Goal: Information Seeking & Learning: Learn about a topic

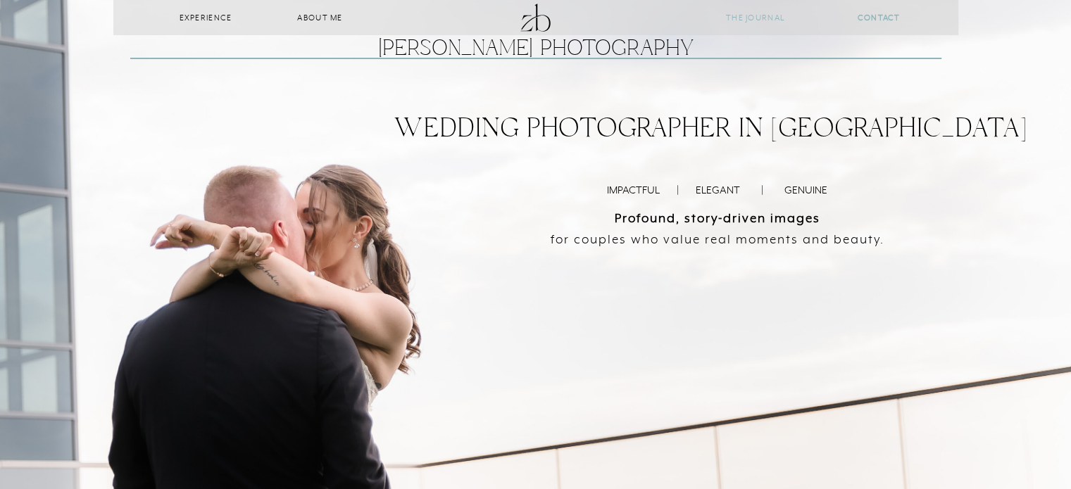
click at [761, 18] on nav "The Journal" at bounding box center [755, 17] width 87 height 13
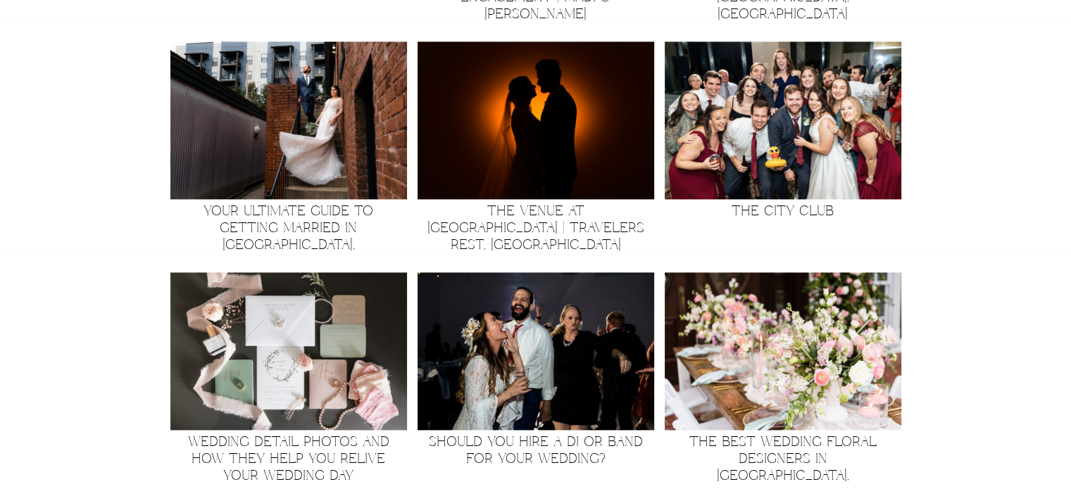
scroll to position [1284, 0]
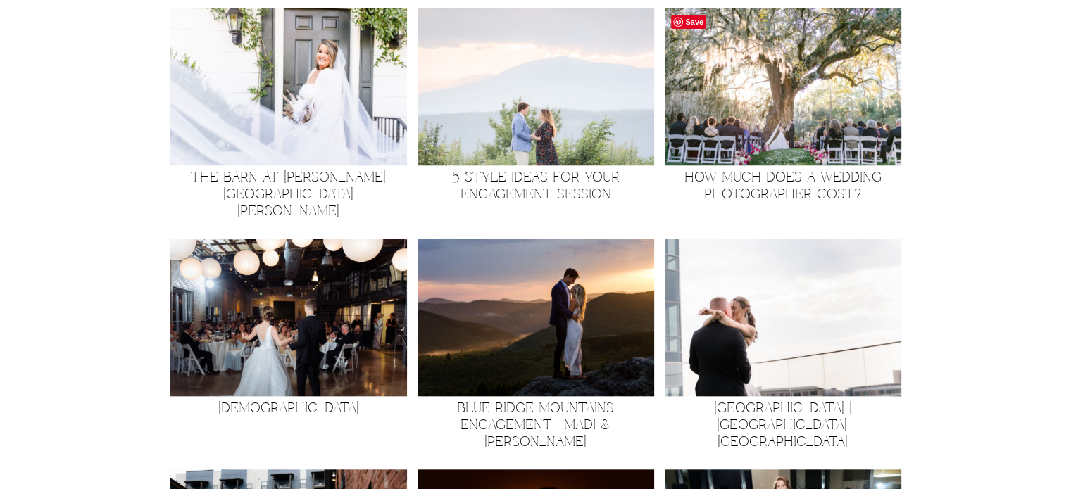
click at [780, 113] on img at bounding box center [783, 87] width 237 height 158
click at [349, 130] on img at bounding box center [288, 87] width 237 height 158
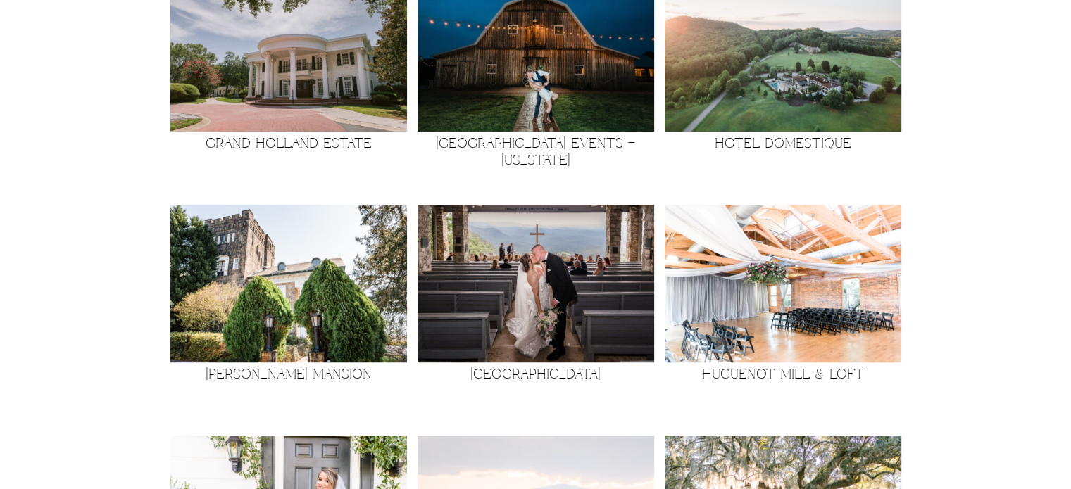
click at [342, 90] on img at bounding box center [288, 53] width 237 height 158
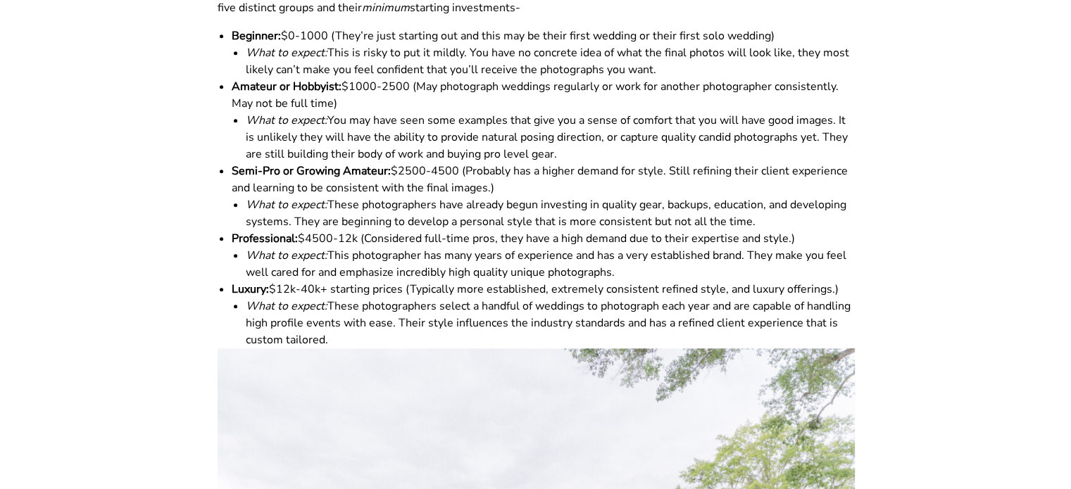
scroll to position [832, 0]
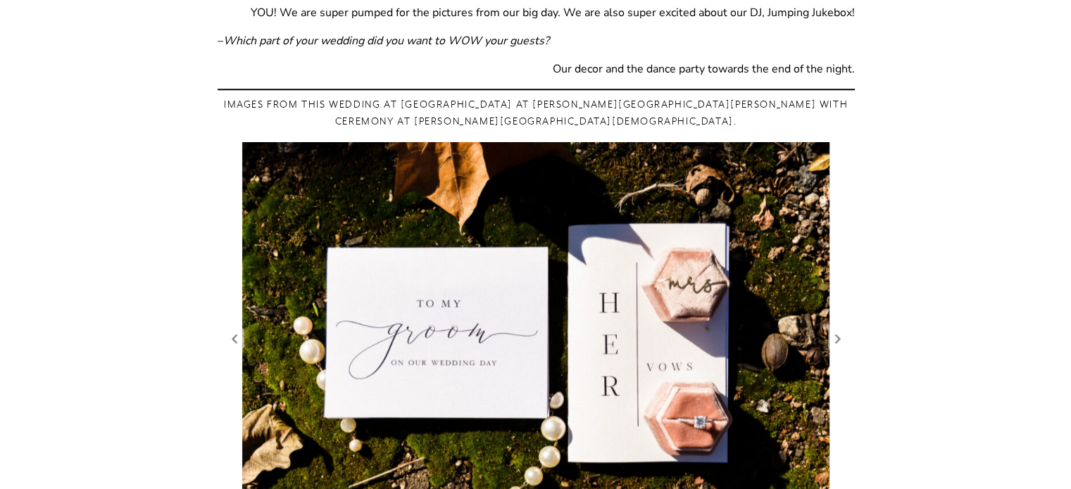
scroll to position [1713, 0]
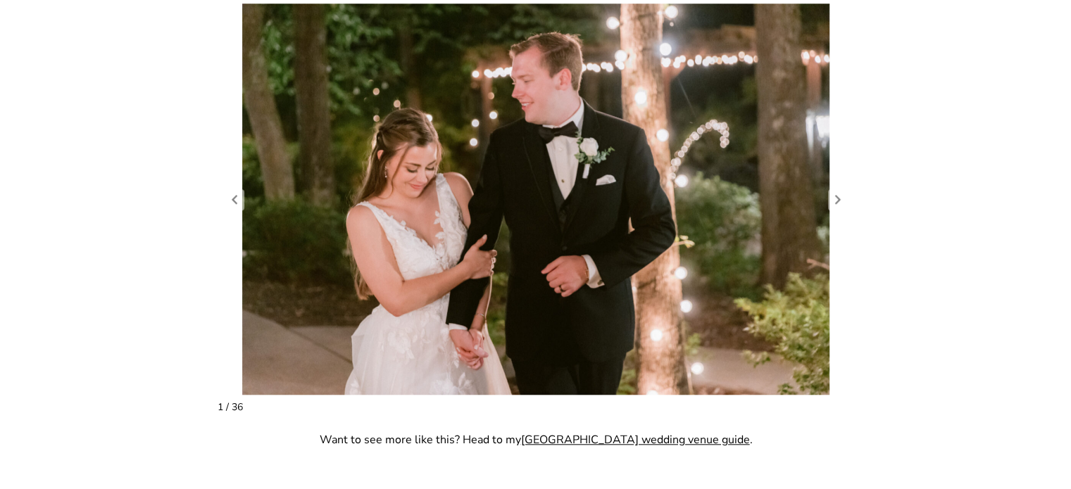
scroll to position [1541, 0]
